Goal: Navigation & Orientation: Find specific page/section

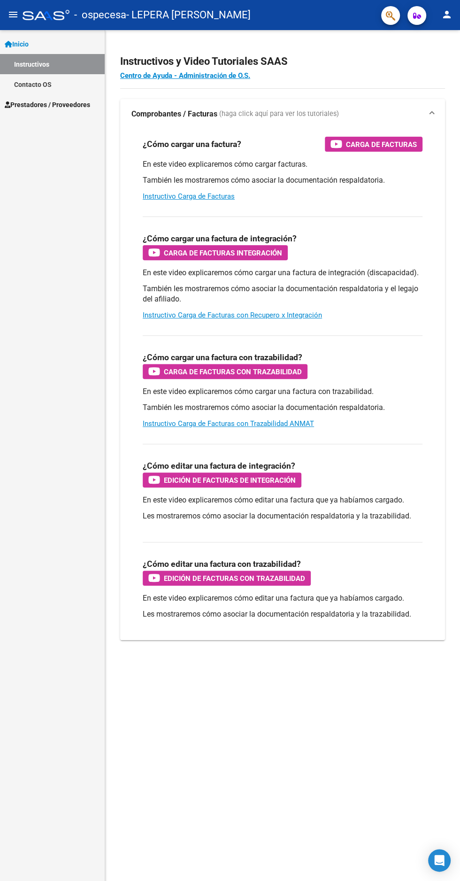
click at [81, 104] on span "Prestadores / Proveedores" at bounding box center [48, 105] width 86 height 10
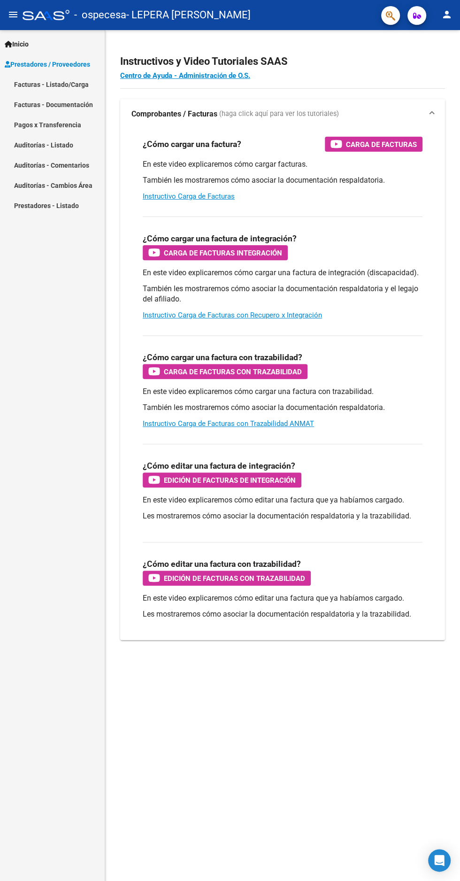
click at [76, 87] on link "Facturas - Listado/Carga" at bounding box center [52, 84] width 105 height 20
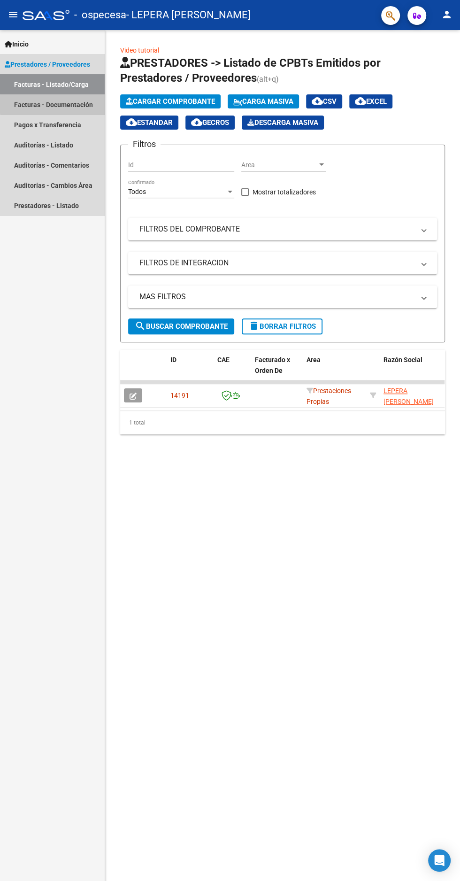
click at [86, 104] on link "Facturas - Documentación" at bounding box center [52, 104] width 105 height 20
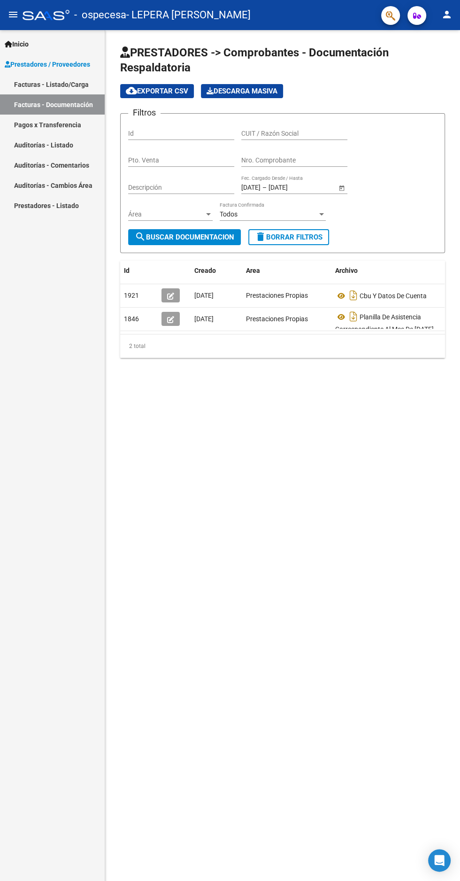
click at [74, 128] on link "Pagos x Transferencia" at bounding box center [52, 125] width 105 height 20
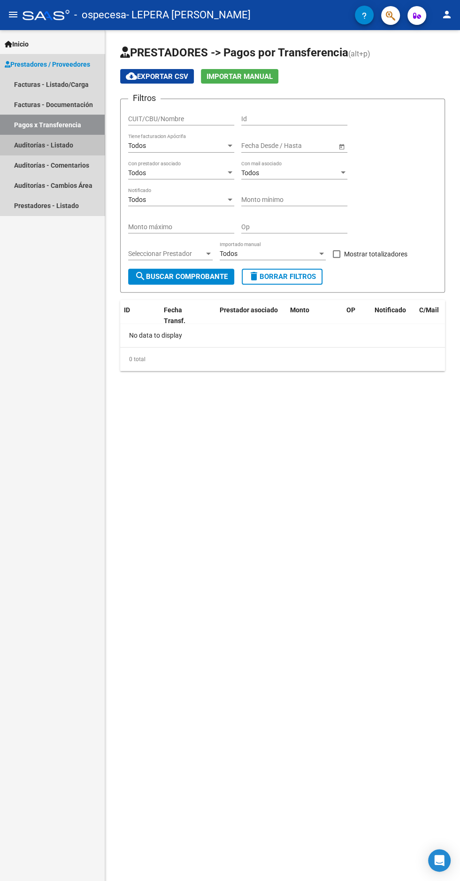
click at [69, 148] on link "Auditorías - Listado" at bounding box center [52, 145] width 105 height 20
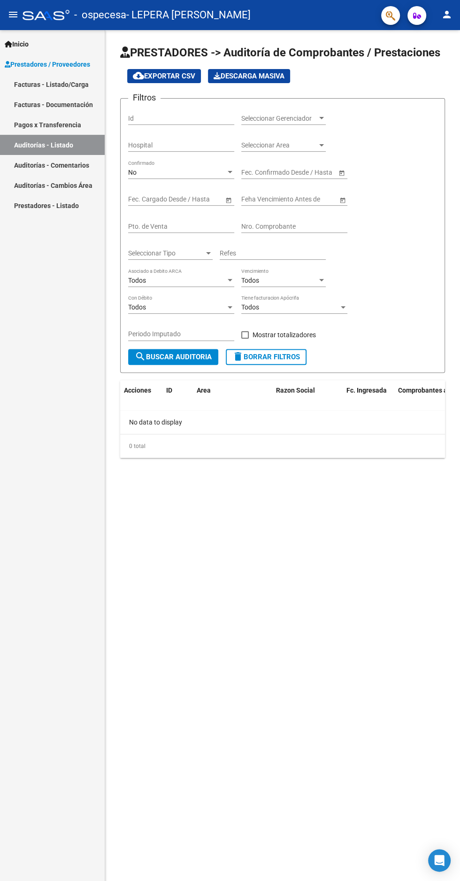
click at [78, 165] on link "Auditorías - Comentarios" at bounding box center [52, 165] width 105 height 20
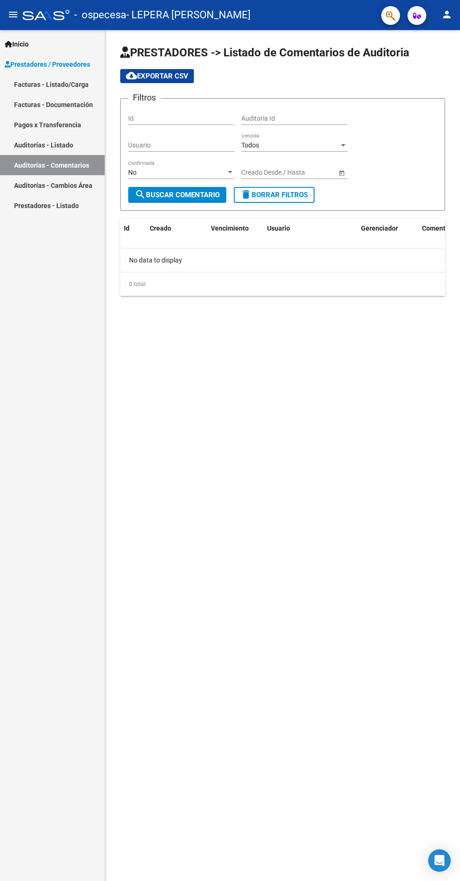
click at [82, 188] on link "Auditorías - Cambios Área" at bounding box center [52, 185] width 105 height 20
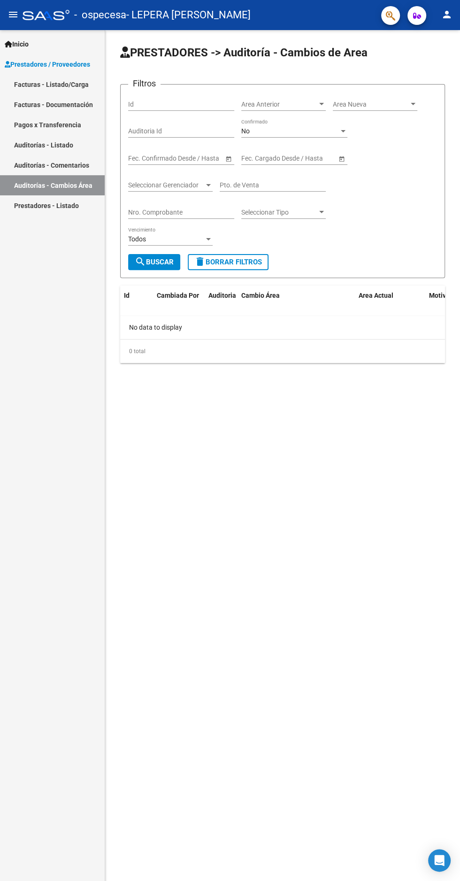
click at [82, 203] on link "Prestadores - Listado" at bounding box center [52, 205] width 105 height 20
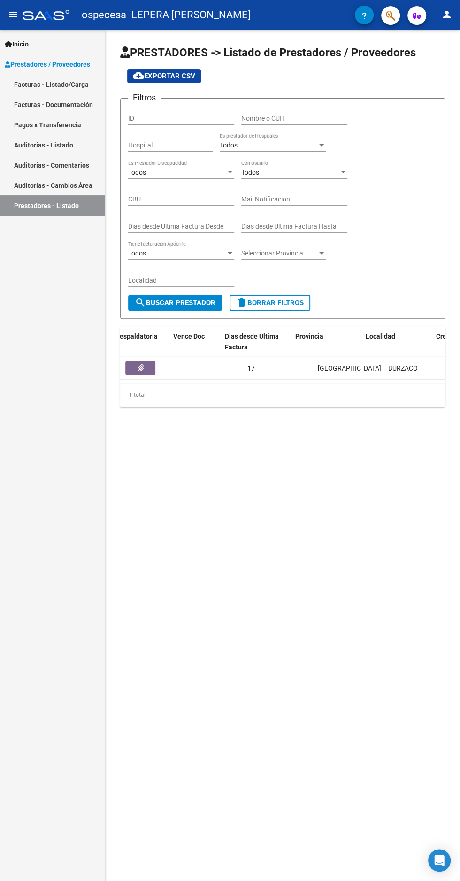
scroll to position [0, 229]
